Goal: Information Seeking & Learning: Learn about a topic

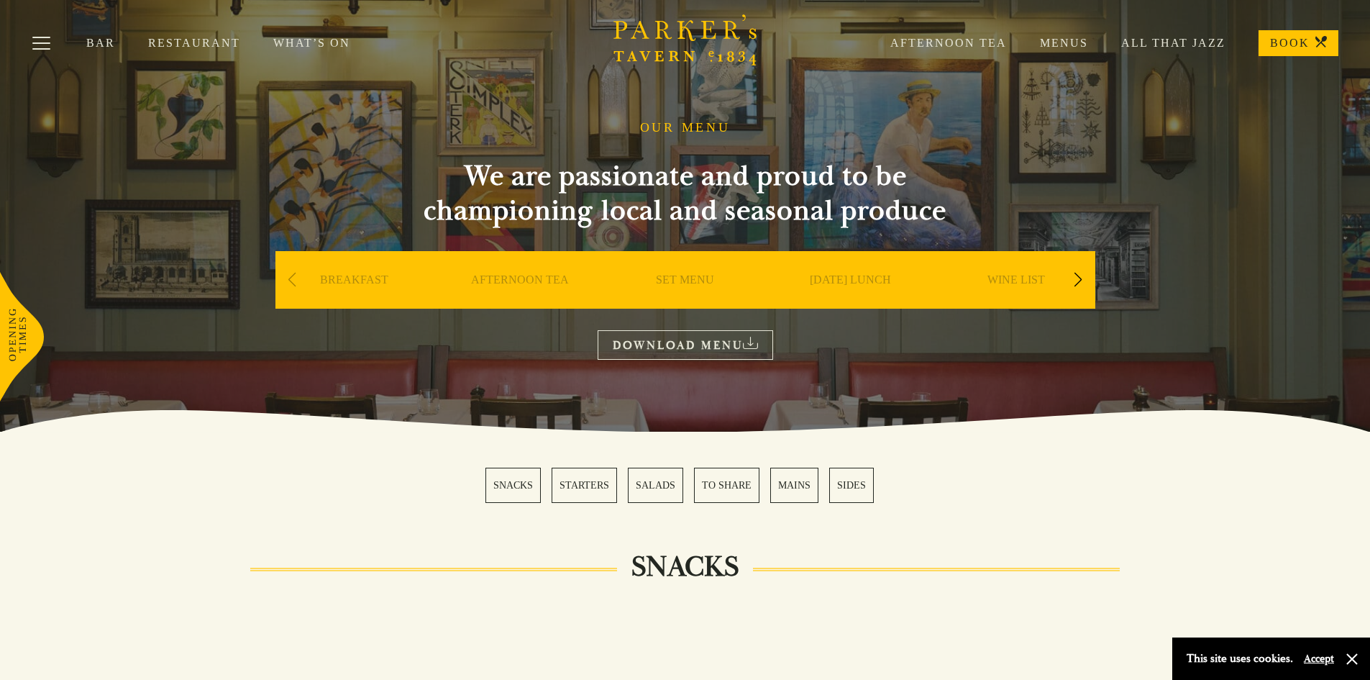
click at [1051, 47] on link "Menus" at bounding box center [1047, 43] width 81 height 14
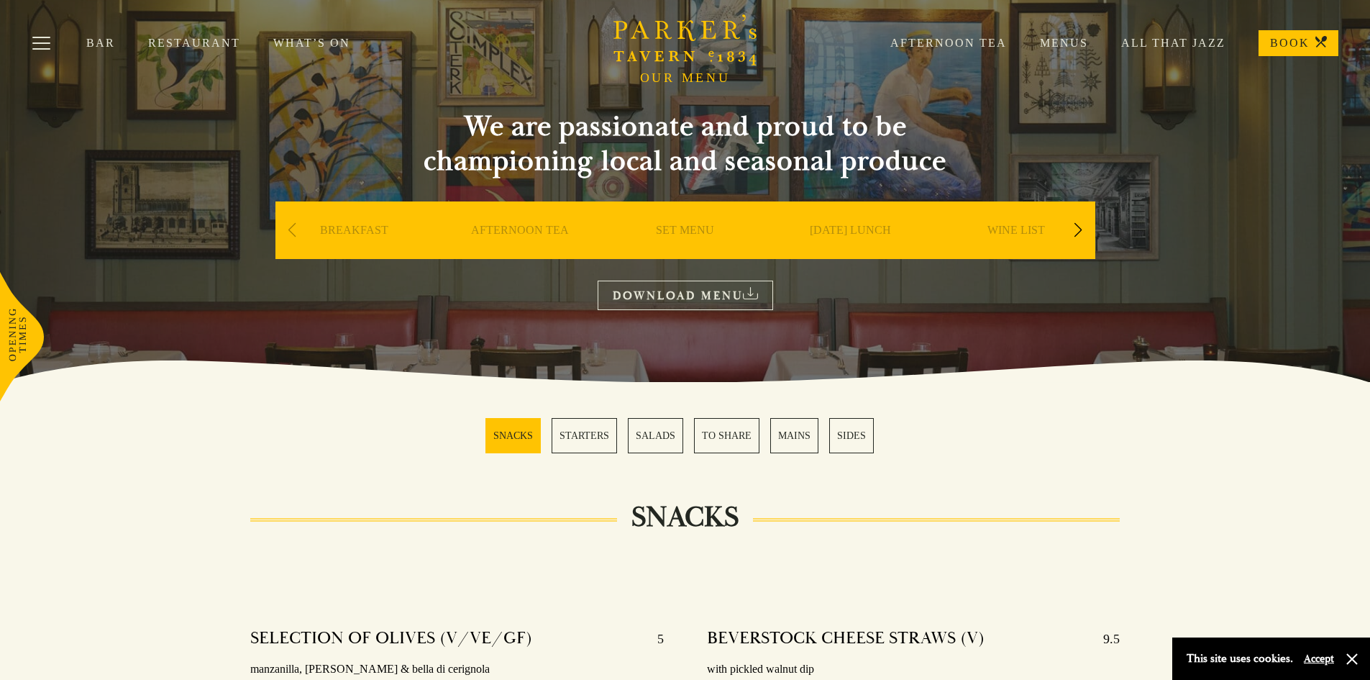
scroll to position [72, 0]
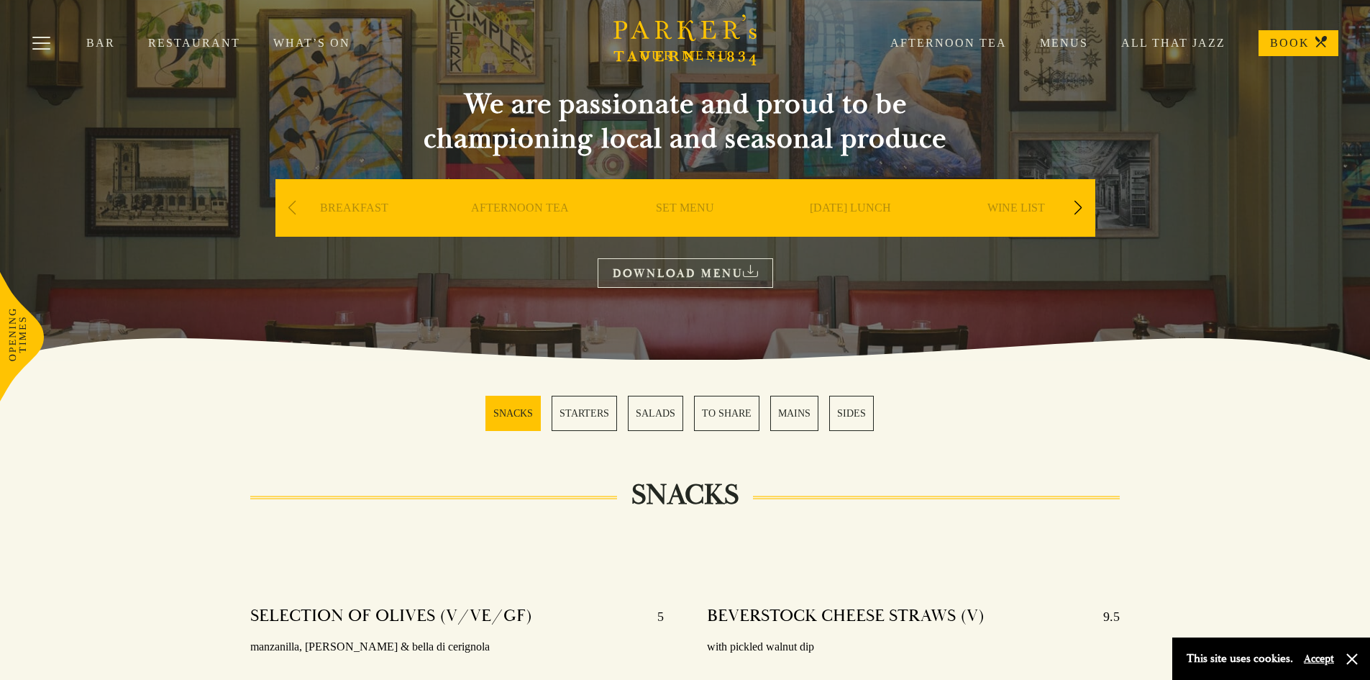
click at [1079, 206] on div "Next slide" at bounding box center [1078, 208] width 19 height 32
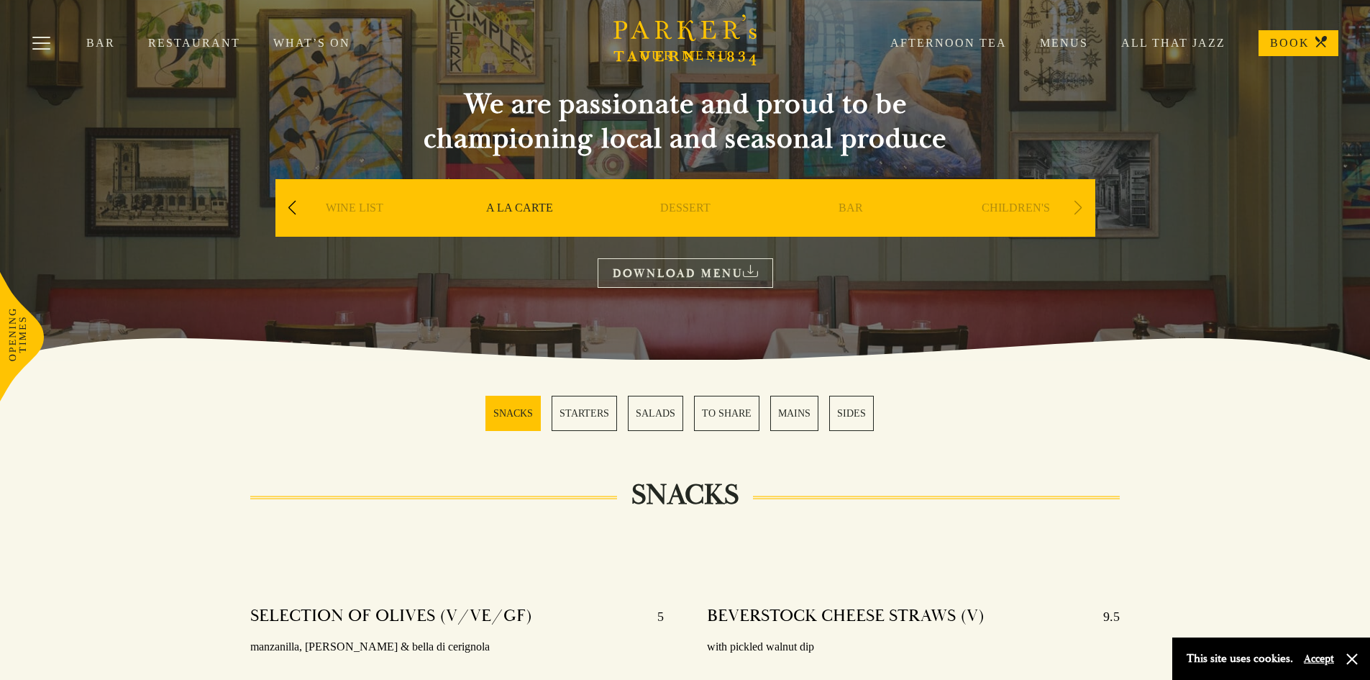
click at [1079, 206] on div "Next slide" at bounding box center [1078, 208] width 19 height 32
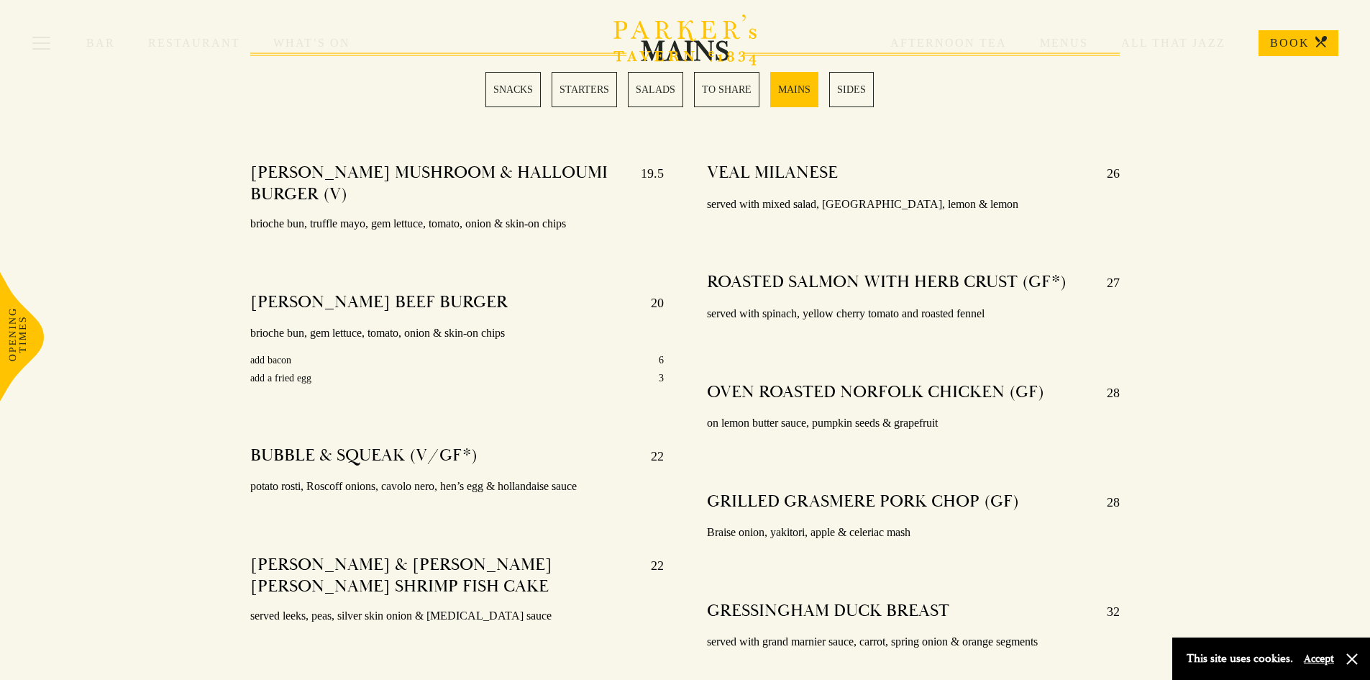
scroll to position [2589, 0]
